Goal: Transaction & Acquisition: Purchase product/service

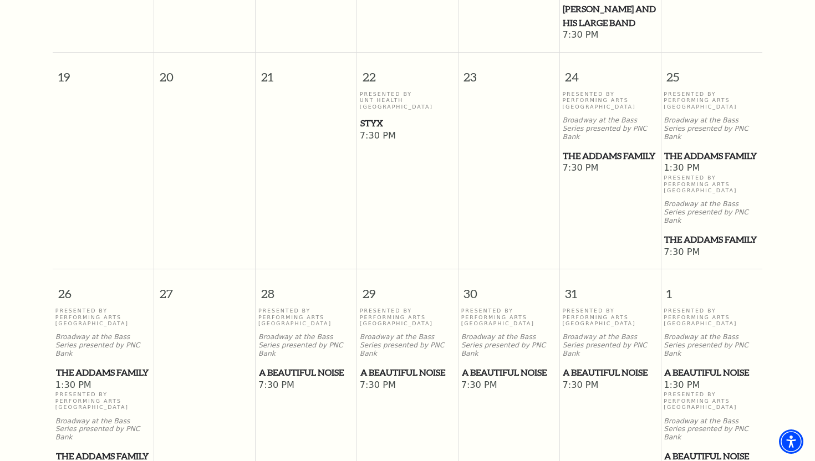
scroll to position [685, 0]
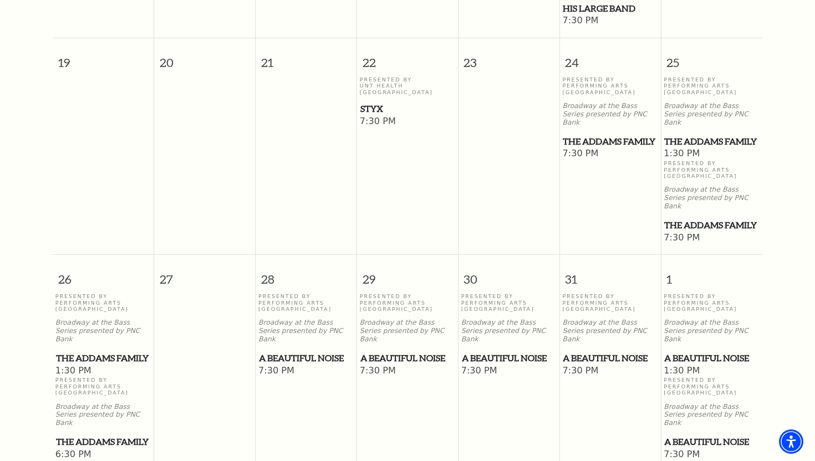
click at [84, 351] on span "The Addams Family" at bounding box center [103, 358] width 95 height 14
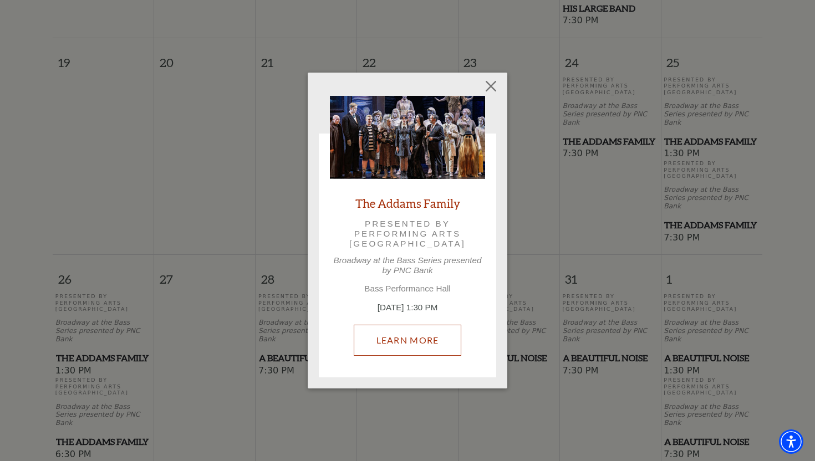
click at [375, 344] on link "Learn More" at bounding box center [408, 340] width 108 height 31
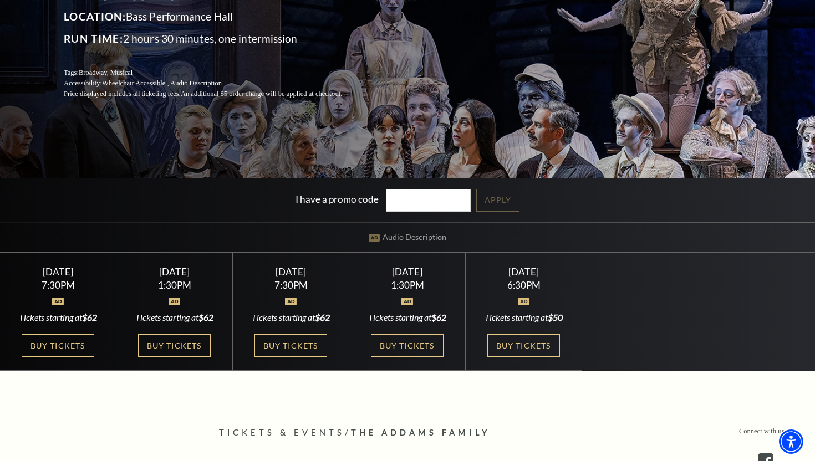
scroll to position [187, 0]
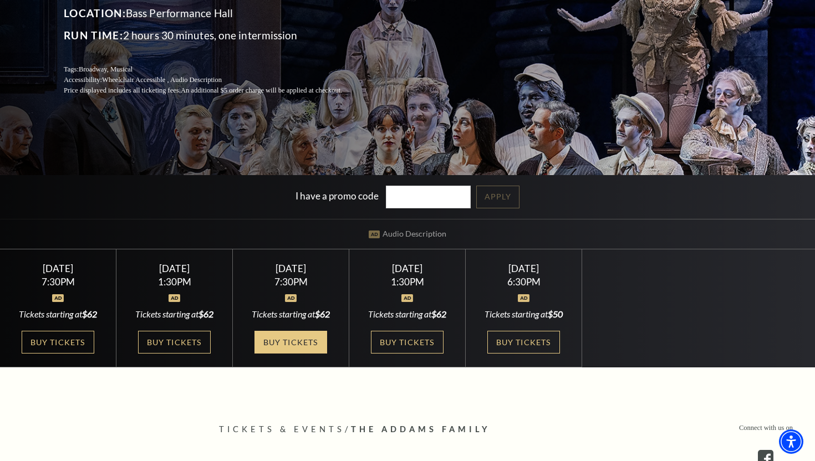
click at [306, 338] on link "Buy Tickets" at bounding box center [290, 342] width 72 height 23
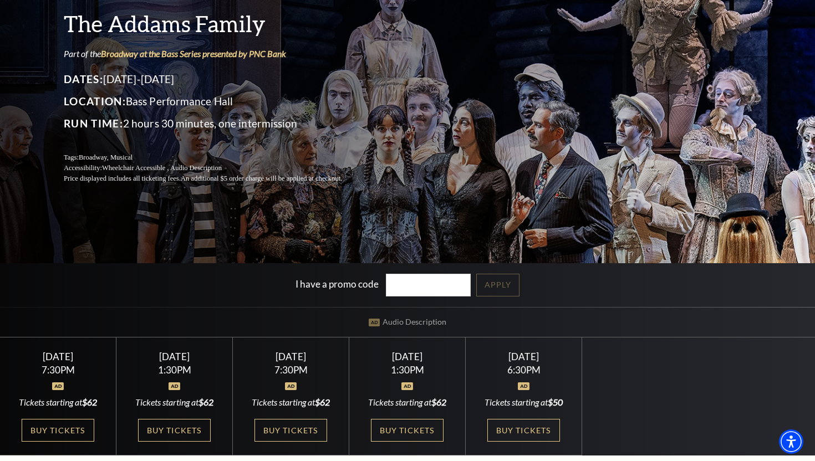
scroll to position [0, 0]
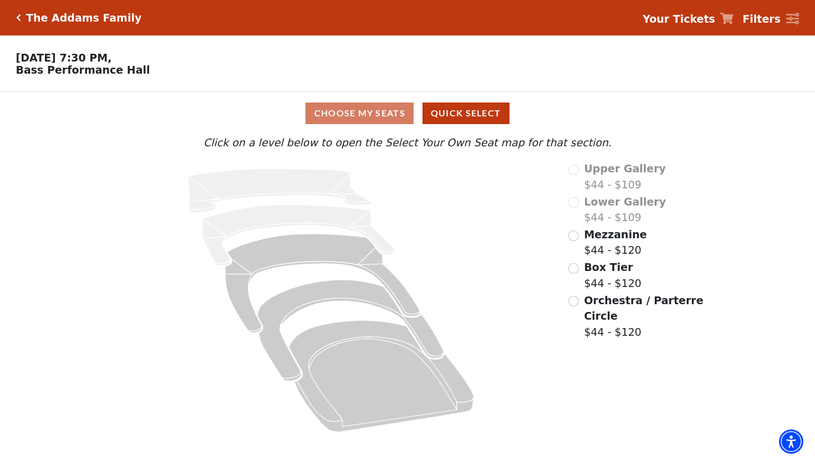
click at [386, 112] on div "Choose My Seats Quick Select" at bounding box center [407, 114] width 611 height 22
click at [465, 116] on button "Quick Select" at bounding box center [465, 114] width 87 height 22
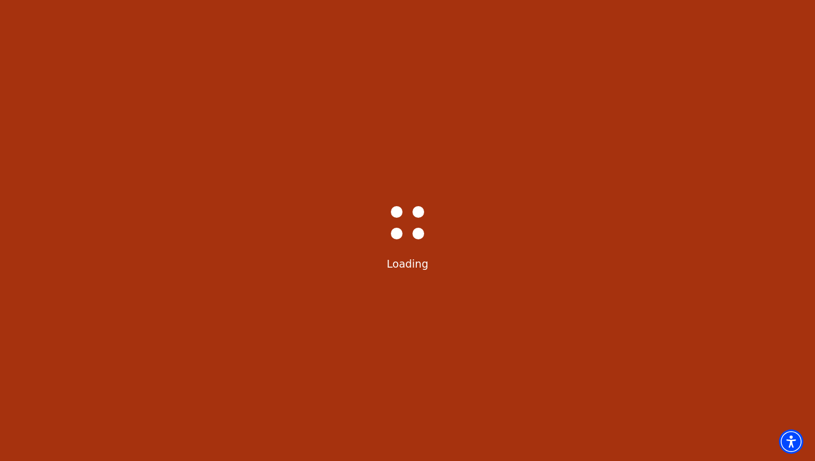
select select "6292"
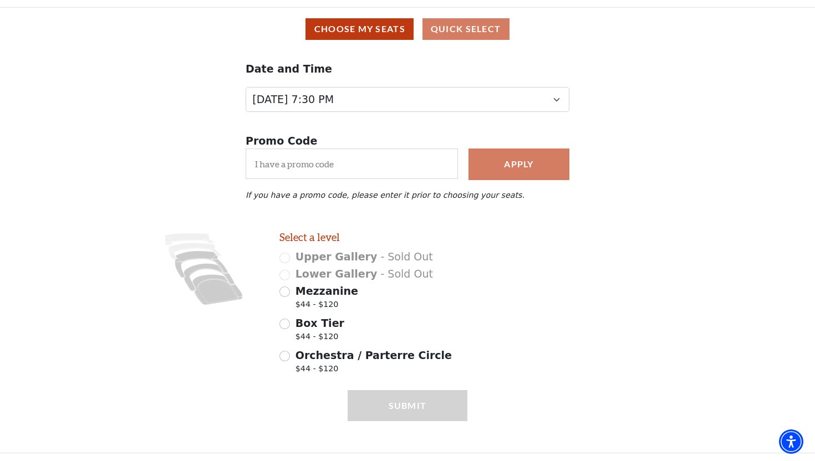
scroll to position [88, 0]
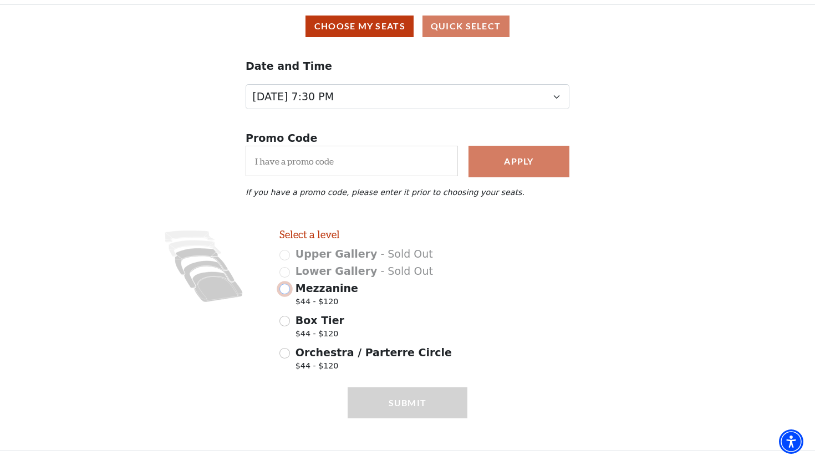
click at [286, 290] on input "Mezzanine $44 - $120" at bounding box center [284, 289] width 11 height 11
radio input "true"
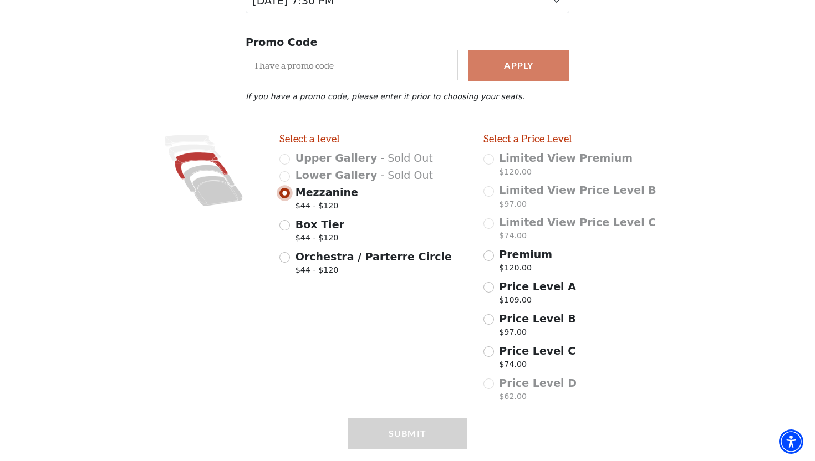
scroll to position [214, 0]
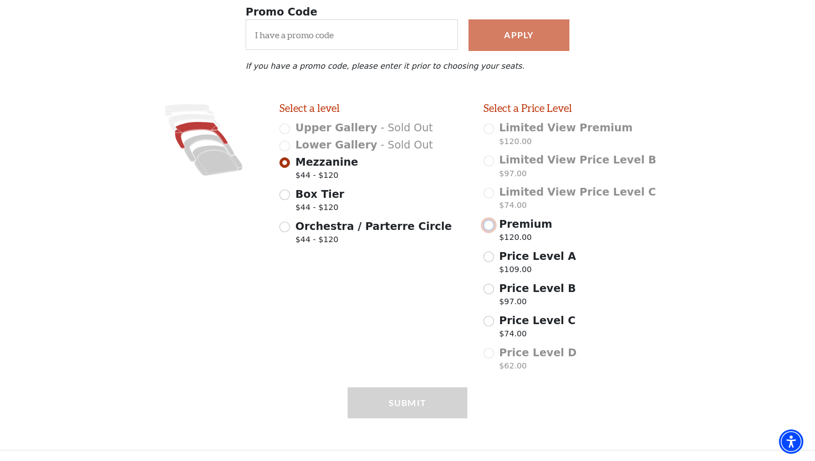
click at [489, 227] on input "Premium $120.00" at bounding box center [488, 225] width 11 height 11
radio input "true"
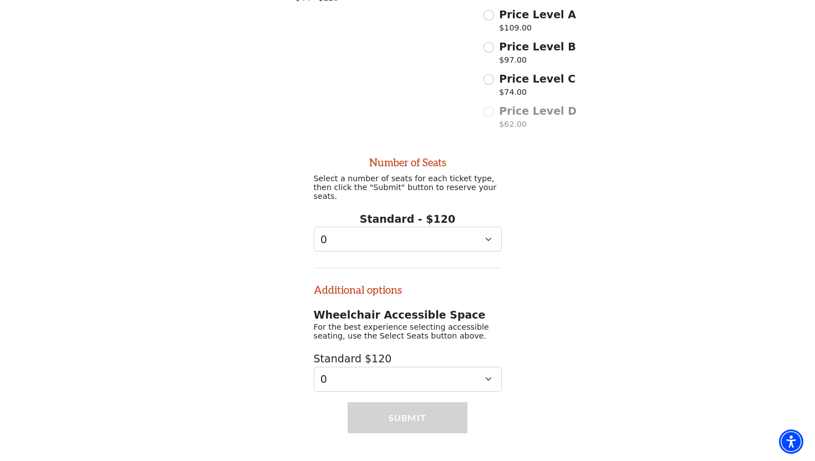
scroll to position [464, 0]
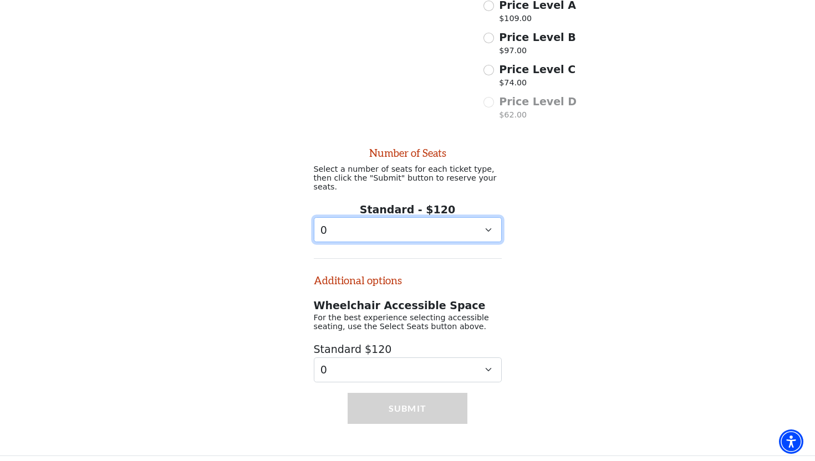
click at [490, 226] on select "0 1 2 3 4 5 6 7 8 9" at bounding box center [408, 229] width 188 height 25
select select "3"
click at [314, 217] on select "0 1 2 3 4 5 6 7 8 9" at bounding box center [408, 229] width 188 height 25
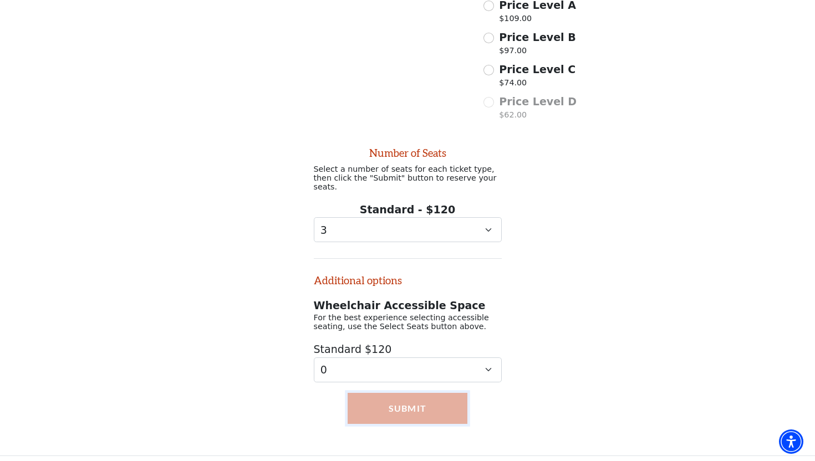
click at [403, 397] on button "Submit" at bounding box center [407, 408] width 120 height 31
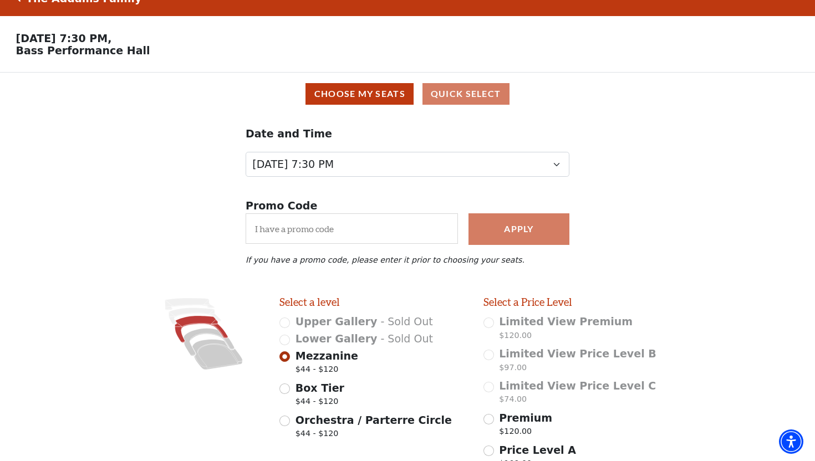
scroll to position [0, 0]
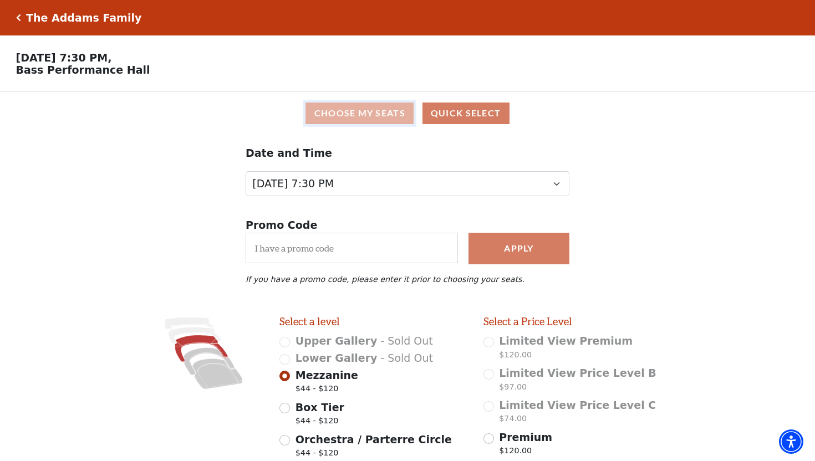
click at [320, 110] on button "Choose My Seats" at bounding box center [359, 114] width 108 height 22
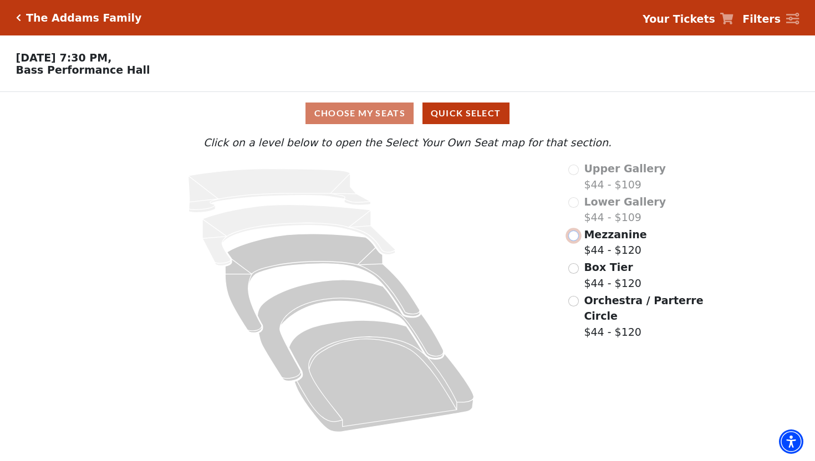
click at [574, 233] on input "Mezzanine$44 - $120\a" at bounding box center [573, 236] width 11 height 11
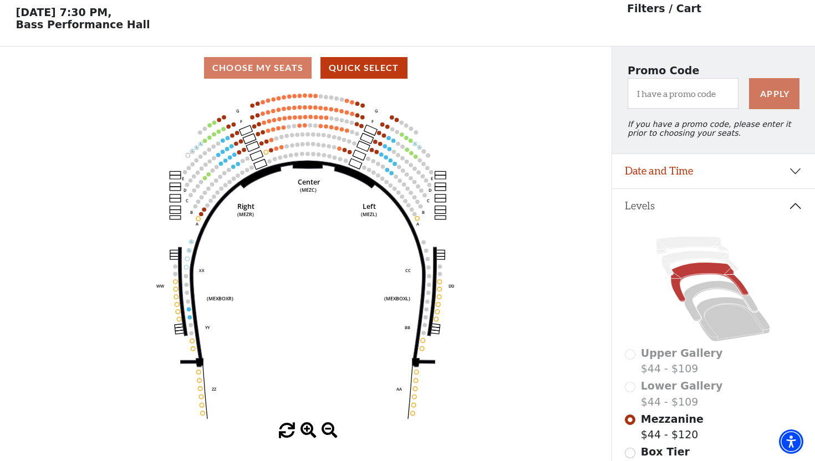
scroll to position [43, 0]
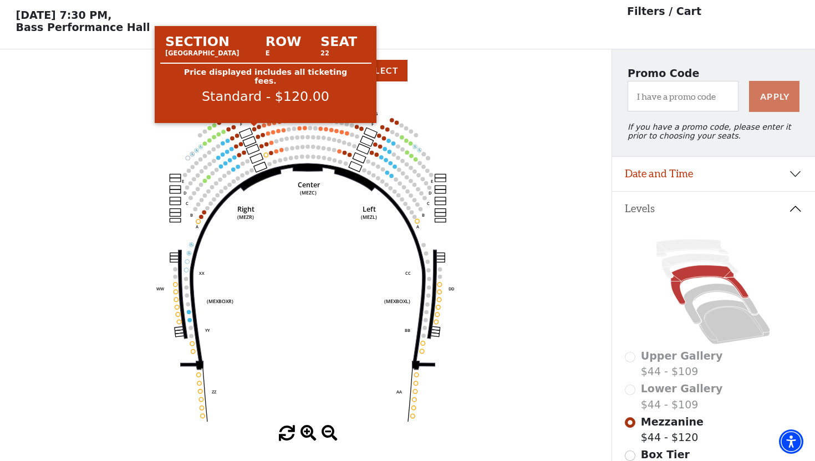
click at [253, 130] on circle at bounding box center [254, 129] width 4 height 4
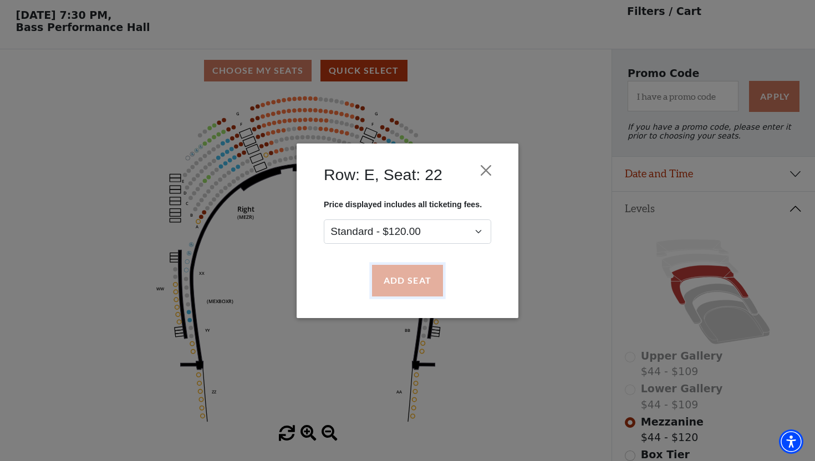
click at [382, 280] on button "Add Seat" at bounding box center [407, 280] width 71 height 31
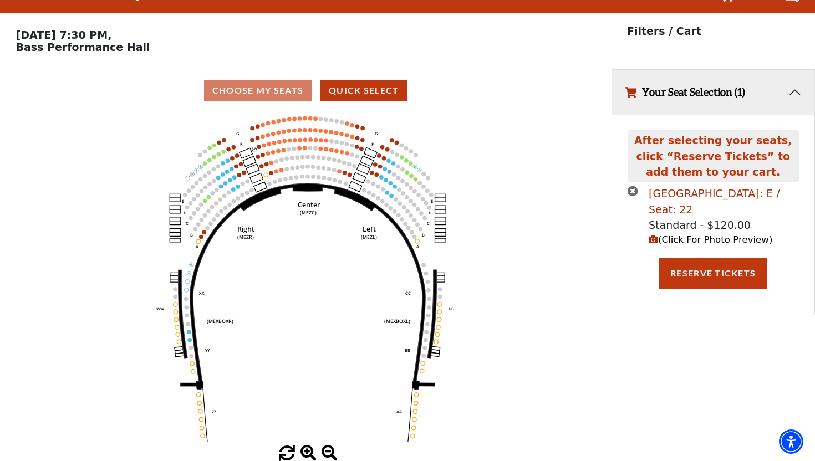
scroll to position [0, 0]
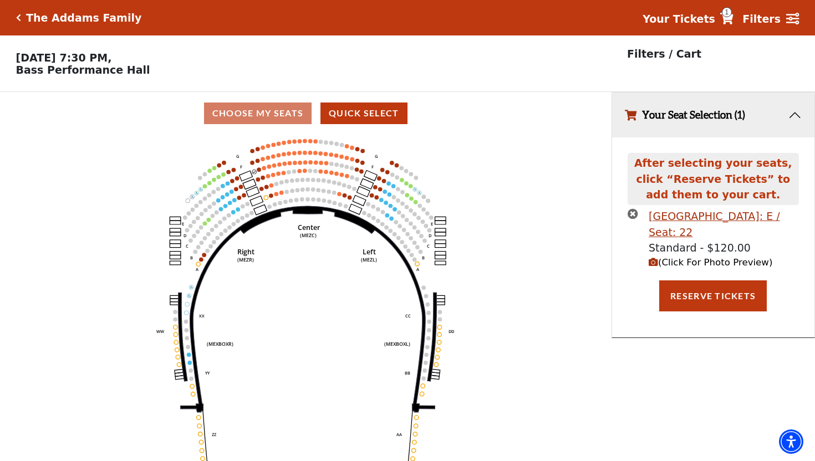
click at [261, 170] on use "Seat Selected" at bounding box center [259, 169] width 4 height 4
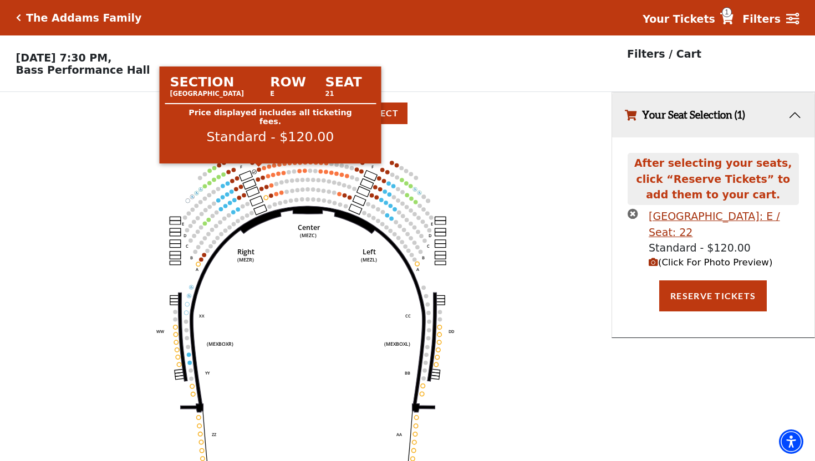
click at [260, 170] on circle at bounding box center [259, 169] width 4 height 4
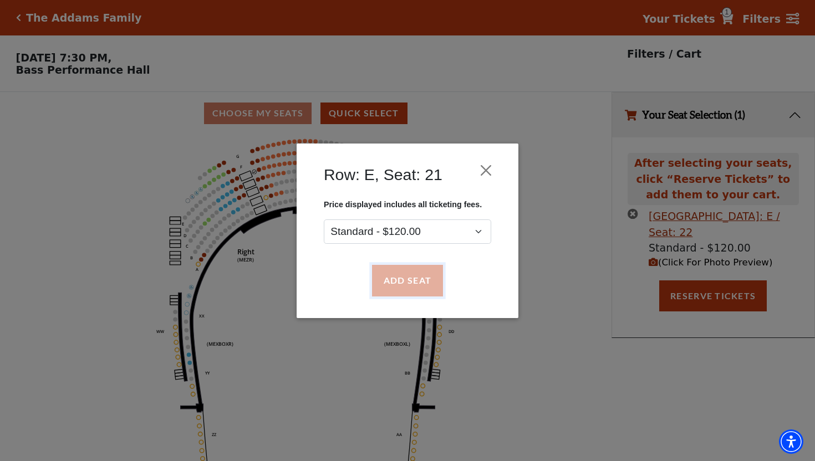
click at [393, 283] on button "Add Seat" at bounding box center [407, 280] width 71 height 31
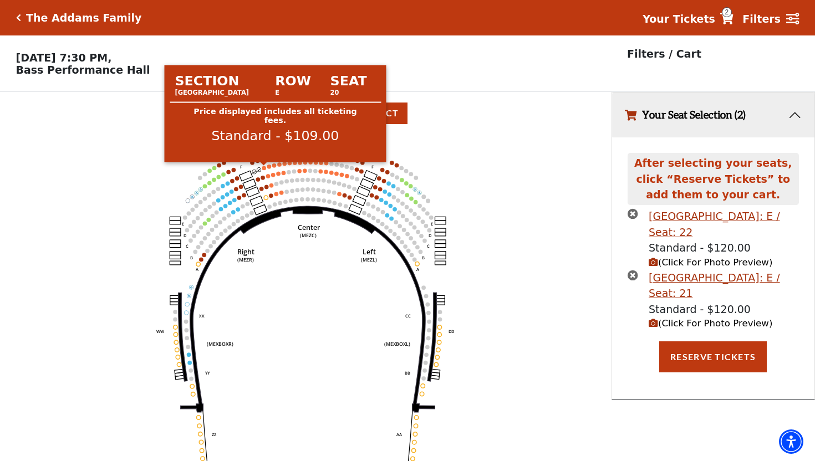
click at [265, 168] on circle at bounding box center [264, 168] width 4 height 4
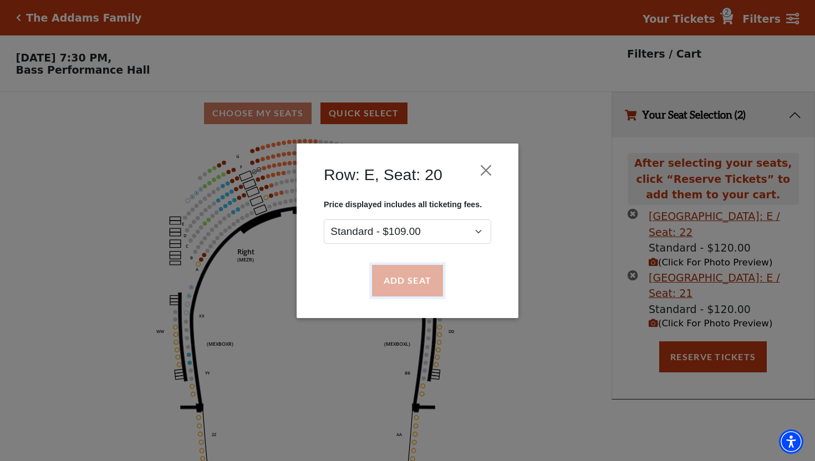
click at [397, 284] on button "Add Seat" at bounding box center [407, 280] width 71 height 31
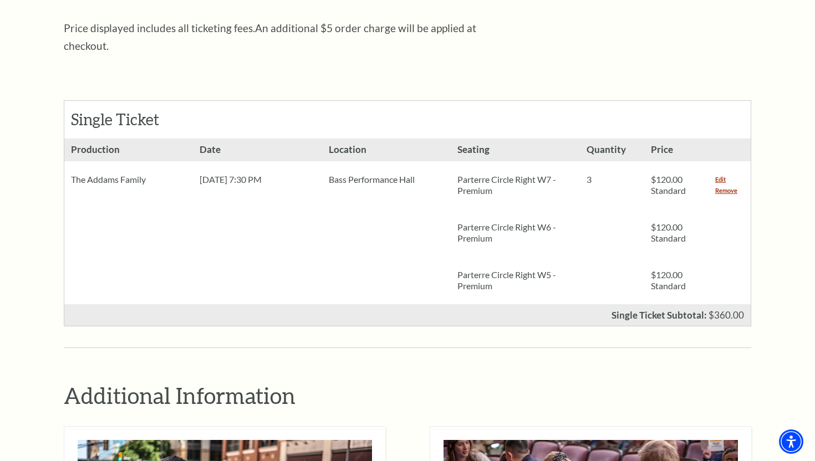
scroll to position [425, 0]
